Goal: Ask a question

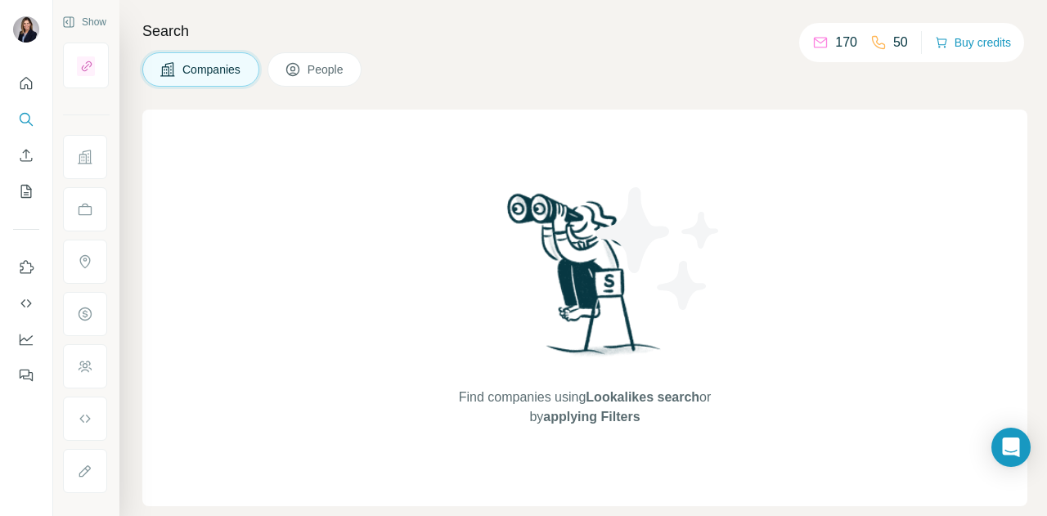
click at [303, 263] on div "Find companies using Lookalikes search or by applying Filters" at bounding box center [584, 308] width 885 height 397
click at [461, 114] on div "Find companies using Lookalikes search or by applying Filters" at bounding box center [585, 308] width 295 height 397
click at [22, 85] on icon "Quick start" at bounding box center [26, 83] width 16 height 16
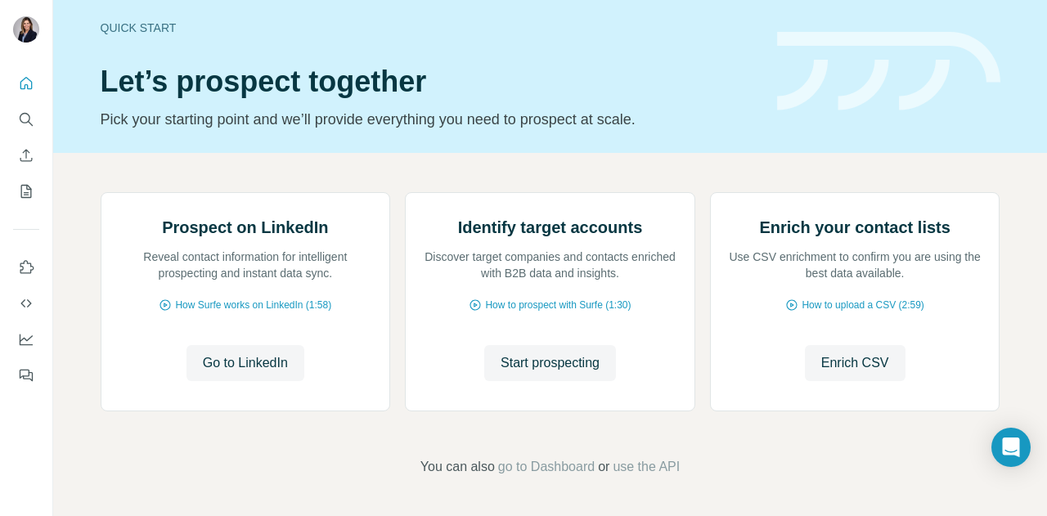
scroll to position [172, 0]
click at [996, 454] on div "Open Intercom Messenger" at bounding box center [1011, 447] width 43 height 43
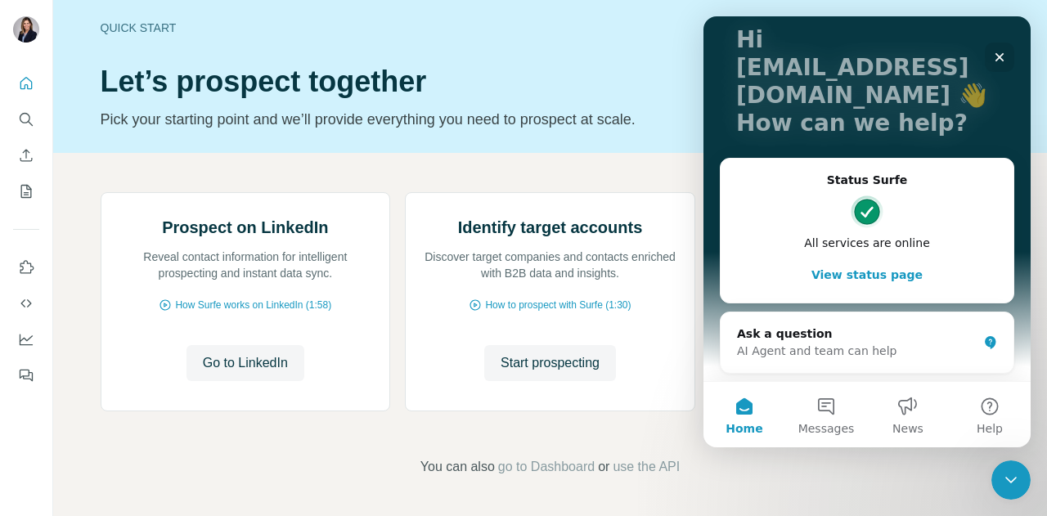
scroll to position [106, 0]
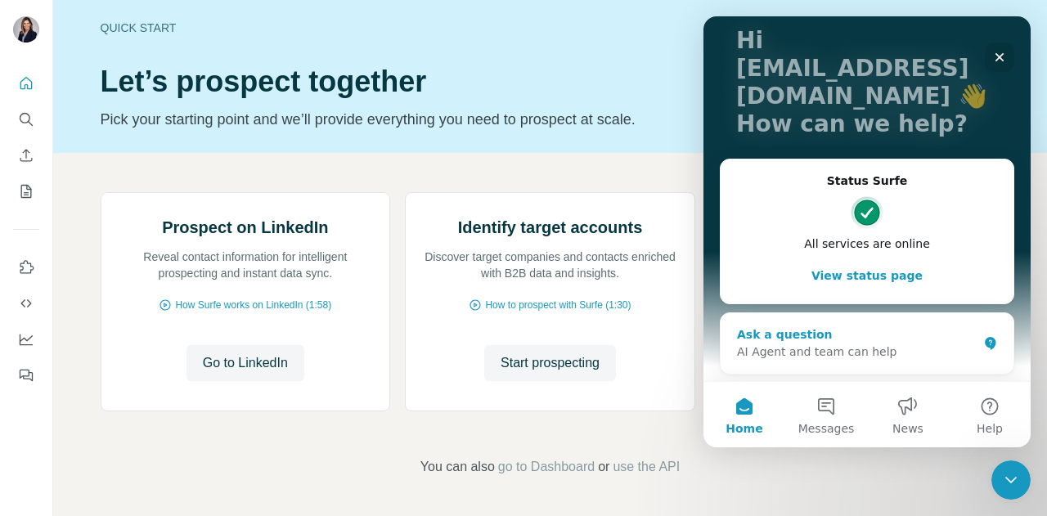
click at [858, 355] on div "AI Agent and team can help" at bounding box center [857, 352] width 241 height 17
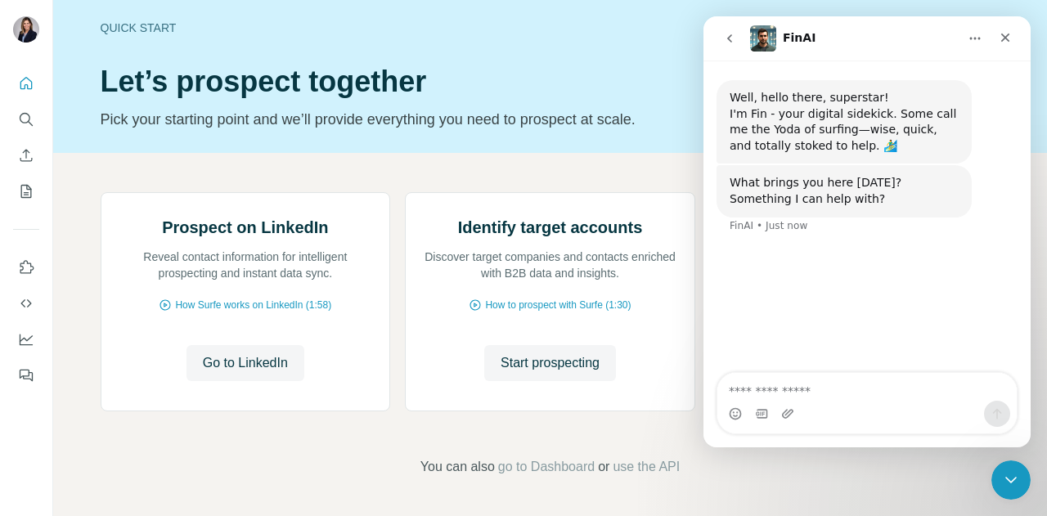
click at [858, 355] on div "Well, hello there, superstar! I'm Fin - your digital sidekick. Some call me the…" at bounding box center [867, 218] width 327 height 314
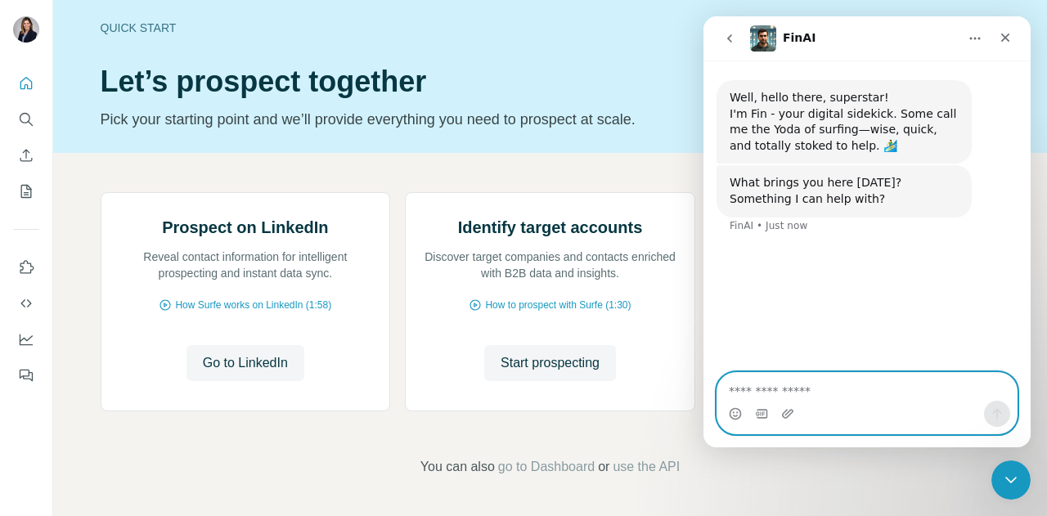
click at [816, 393] on textarea "Ask a question…" at bounding box center [867, 387] width 299 height 28
click at [831, 393] on textarea "**********" at bounding box center [868, 387] width 300 height 28
type textarea "**********"
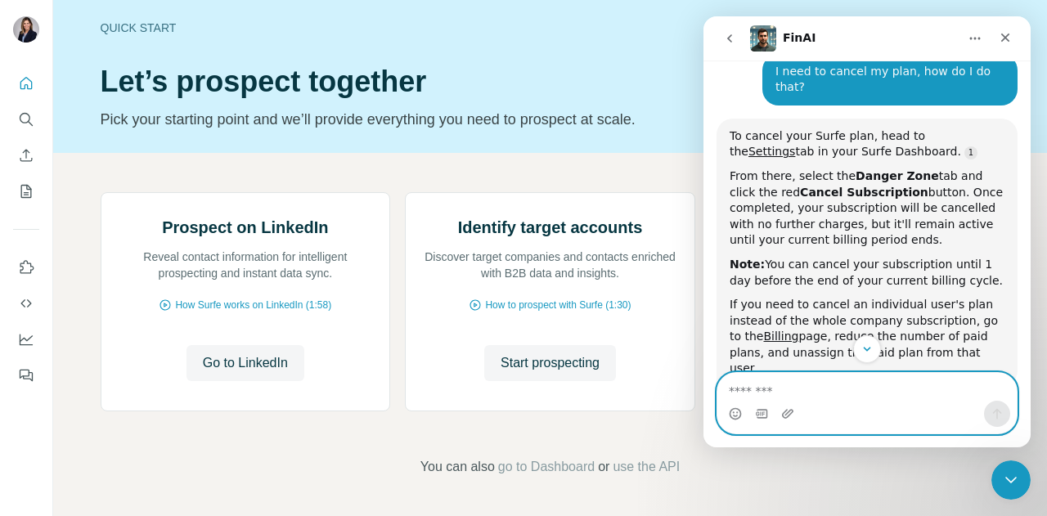
scroll to position [208, 0]
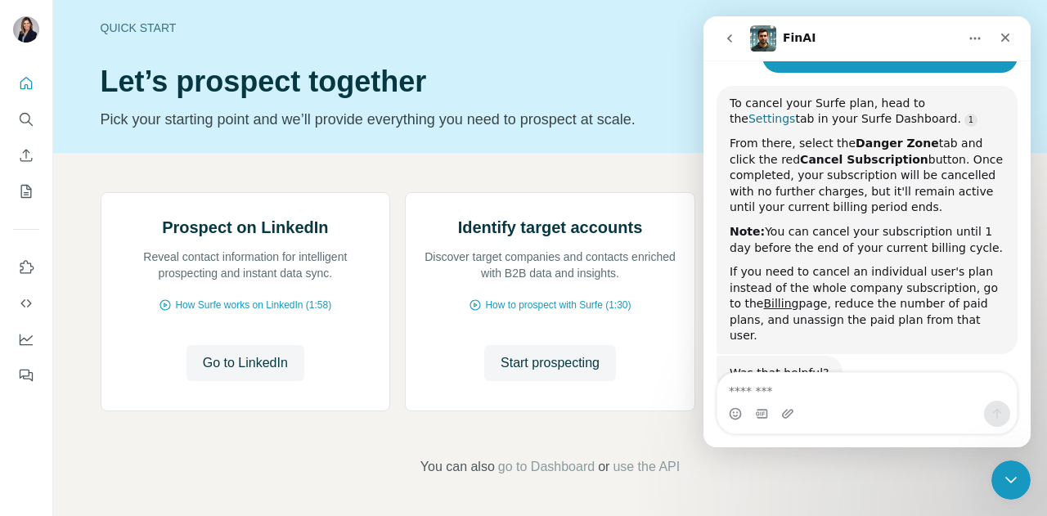
click at [795, 112] on link "Settings" at bounding box center [772, 118] width 47 height 13
